Goal: Information Seeking & Learning: Understand process/instructions

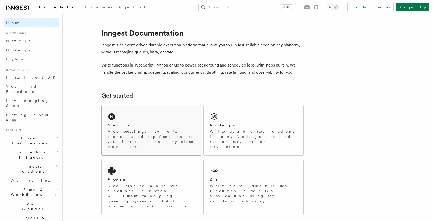
click at [124, 117] on div "Next.js Add queueing, events, crons, and step functions to your Next app on any…" at bounding box center [151, 130] width 99 height 50
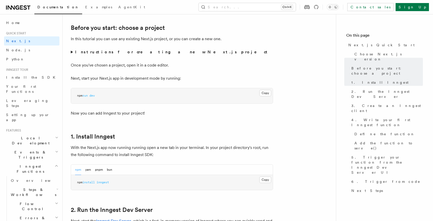
scroll to position [151, 0]
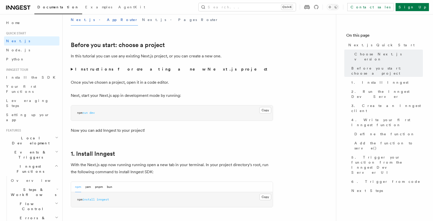
click at [15, 34] on span "Quick start" at bounding box center [15, 33] width 22 height 4
click at [17, 51] on span "Node.js" at bounding box center [18, 50] width 24 height 4
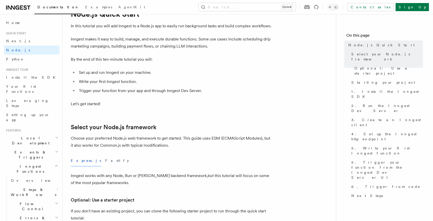
scroll to position [76, 0]
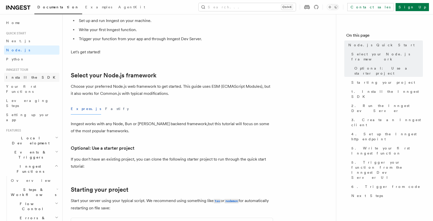
click at [19, 80] on link "Install the SDK" at bounding box center [31, 77] width 55 height 9
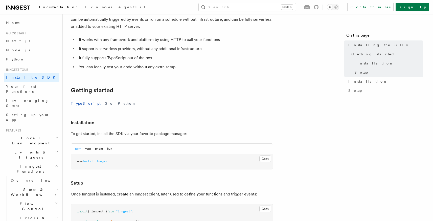
scroll to position [25, 0]
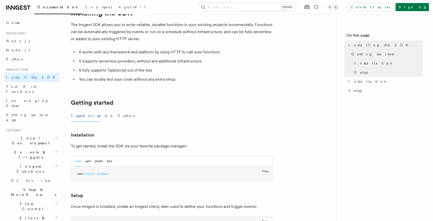
click at [21, 8] on icon at bounding box center [22, 7] width 2 height 1
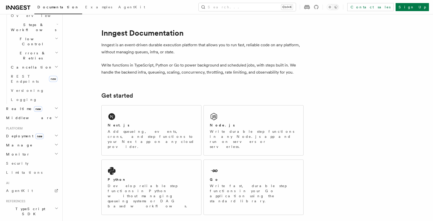
scroll to position [177, 0]
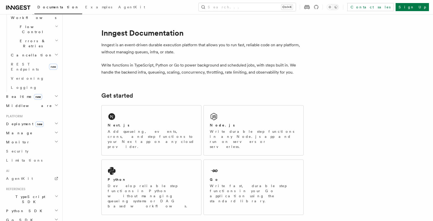
click at [28, 194] on span "TypeScript SDK" at bounding box center [29, 199] width 50 height 10
click at [28, 209] on span "Introduction" at bounding box center [29, 211] width 36 height 4
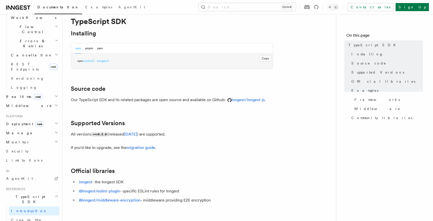
scroll to position [50, 0]
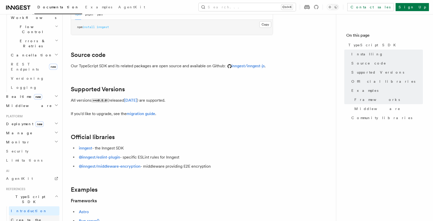
click at [32, 218] on span "Create the client" at bounding box center [26, 222] width 31 height 9
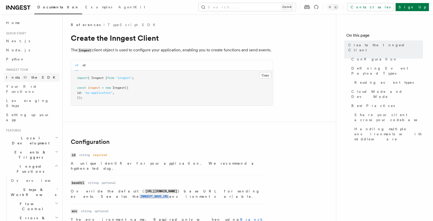
click at [21, 77] on span "Install the SDK" at bounding box center [32, 77] width 52 height 4
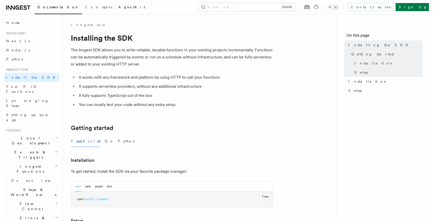
click at [115, 3] on link "AgentKit" at bounding box center [131, 8] width 33 height 12
click at [16, 42] on span "Next.js" at bounding box center [18, 41] width 24 height 4
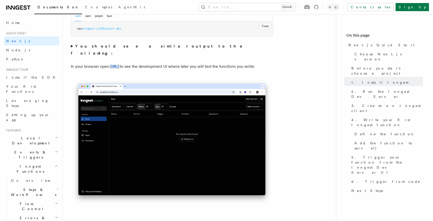
scroll to position [404, 0]
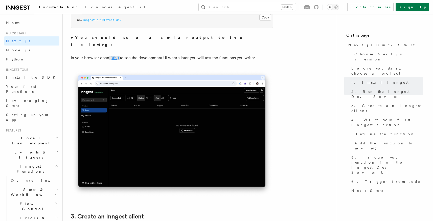
click at [120, 56] on code "[URL]" at bounding box center [114, 58] width 11 height 4
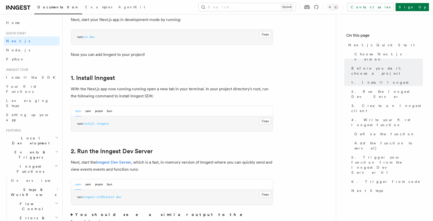
scroll to position [252, 0]
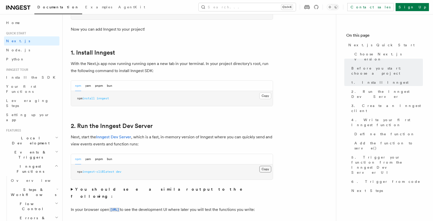
click at [263, 166] on button "Copy Copied" at bounding box center [265, 169] width 12 height 7
